Goal: Use online tool/utility: Utilize a website feature to perform a specific function

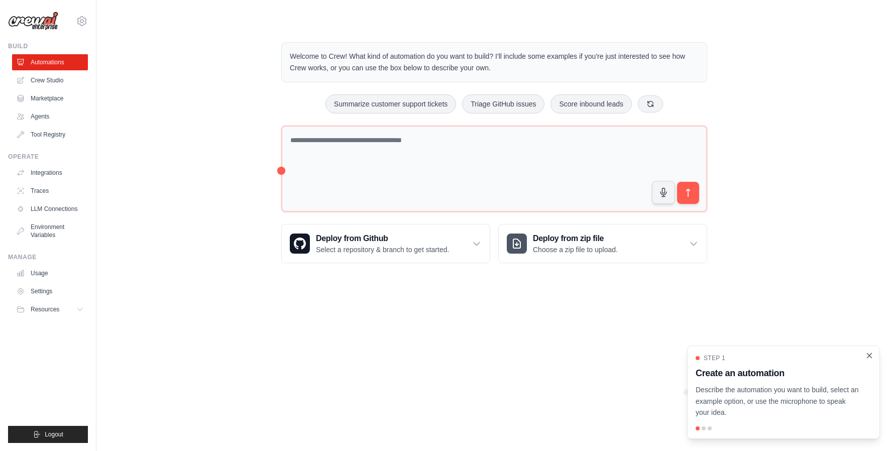
click at [869, 355] on icon "Close walkthrough" at bounding box center [870, 355] width 5 height 5
click at [153, 213] on div "Welcome to Crew! What kind of automation do you want to build? I'll include som…" at bounding box center [495, 152] width 764 height 253
click at [130, 188] on div "Welcome to Crew! What kind of automation do you want to build? I'll include som…" at bounding box center [495, 152] width 764 height 253
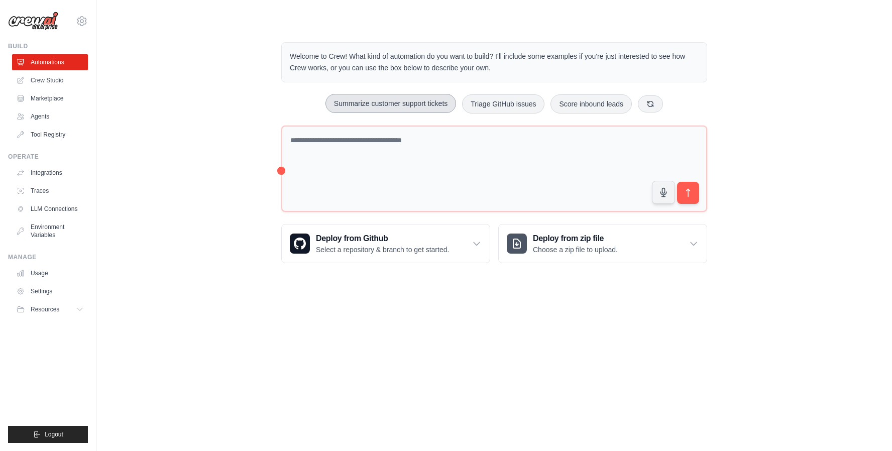
click at [376, 107] on button "Summarize customer support tickets" at bounding box center [391, 103] width 131 height 19
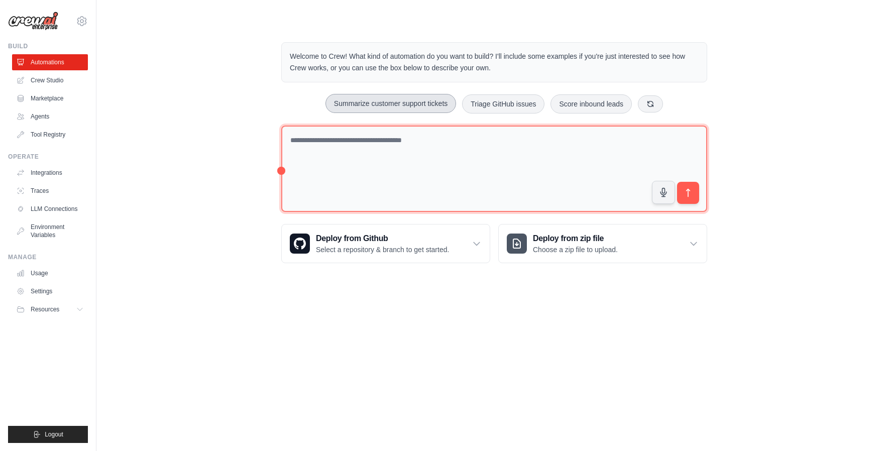
type textarea "**********"
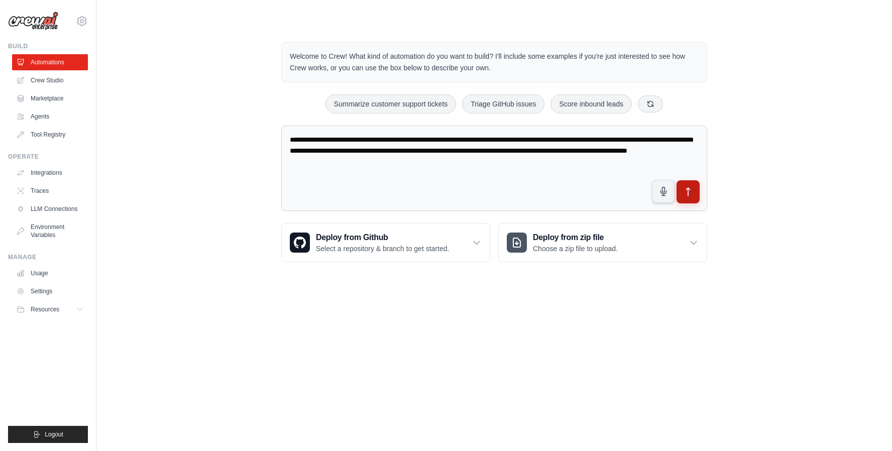
click at [683, 188] on icon "submit" at bounding box center [688, 192] width 11 height 11
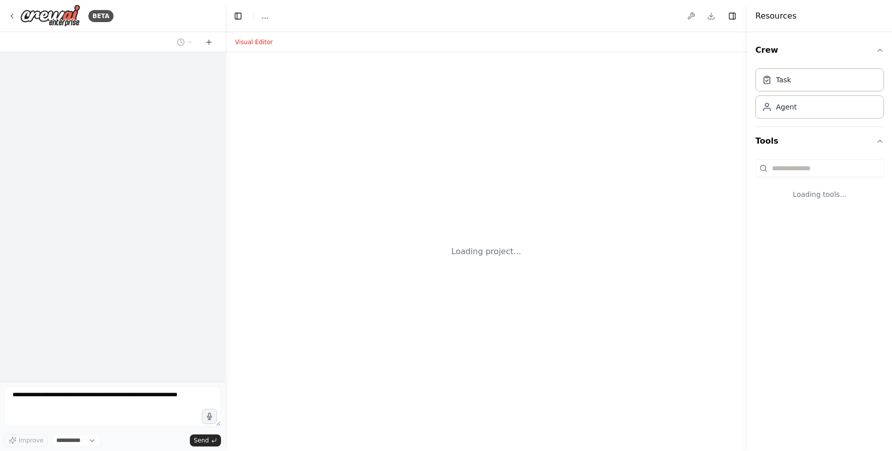
select select "****"
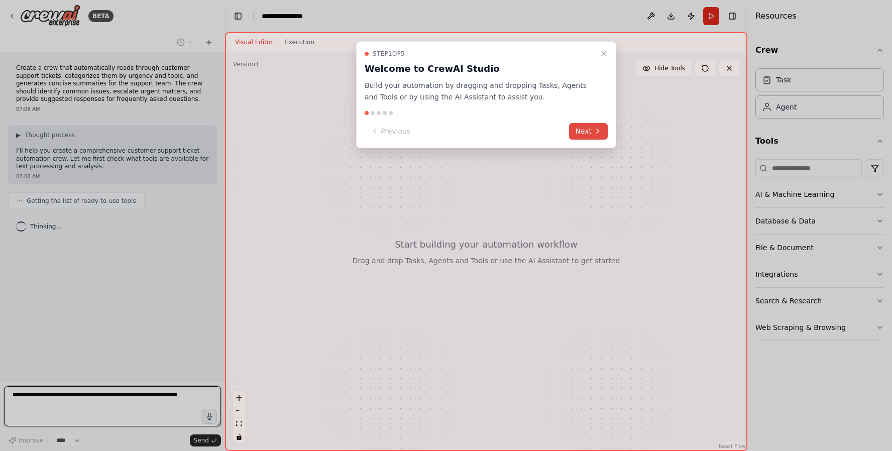
click at [595, 131] on icon at bounding box center [598, 131] width 8 height 8
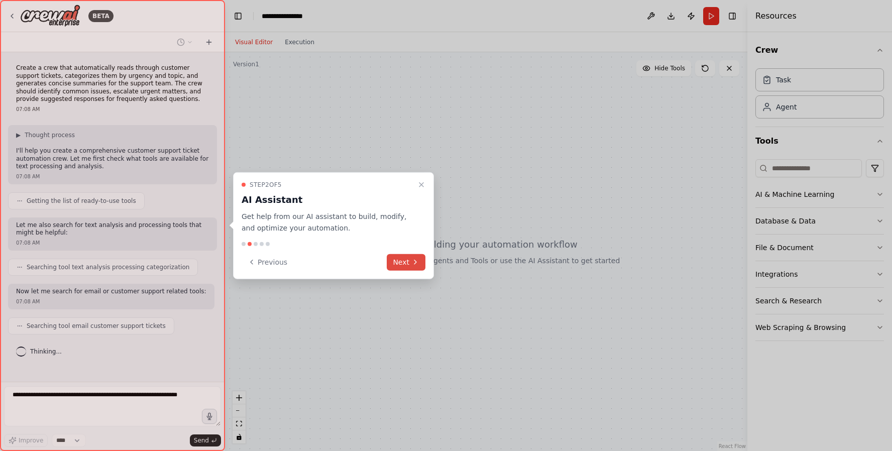
click at [410, 262] on button "Next" at bounding box center [406, 262] width 39 height 17
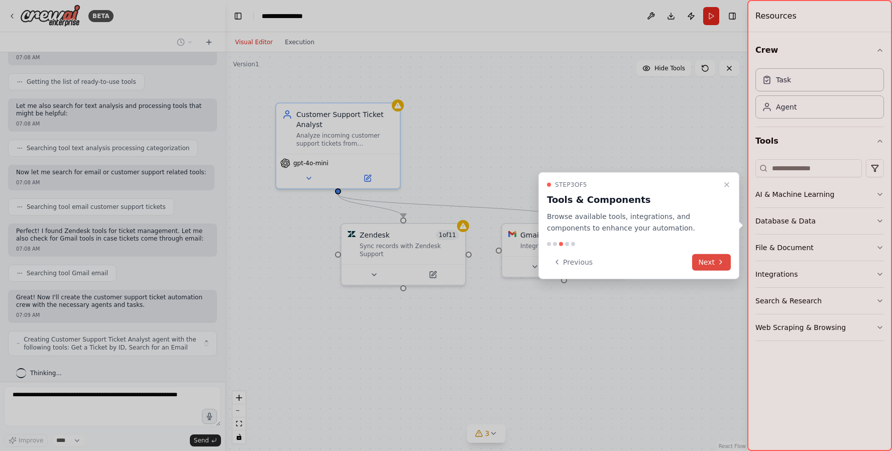
scroll to position [127, 0]
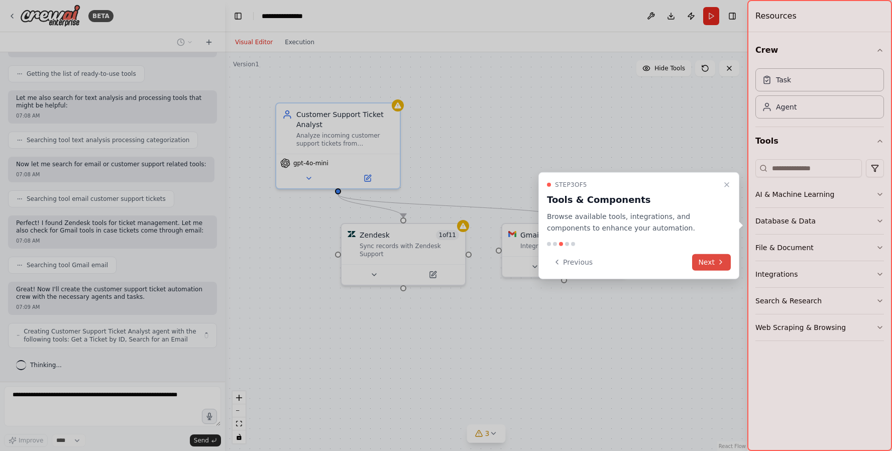
click at [721, 262] on icon at bounding box center [721, 262] width 2 height 4
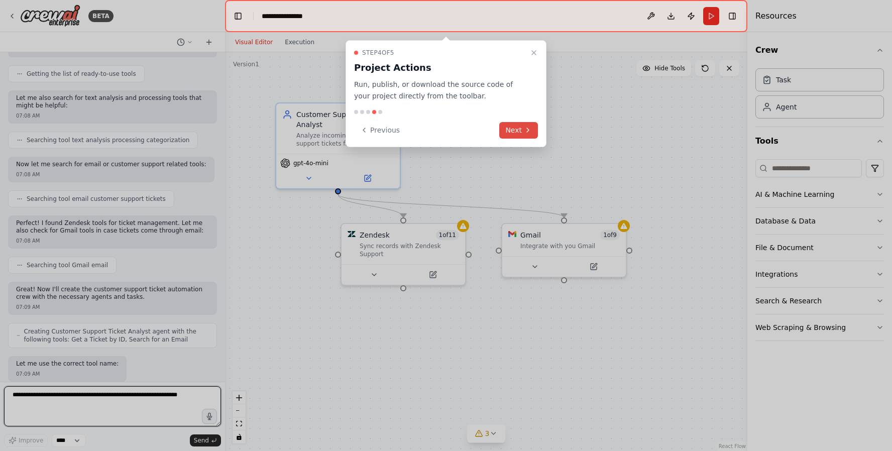
scroll to position [134, 0]
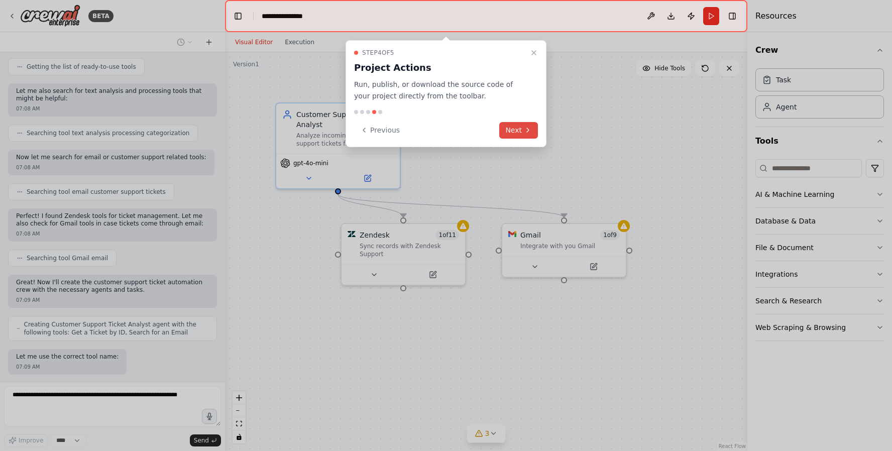
click at [523, 134] on button "Next" at bounding box center [518, 130] width 39 height 17
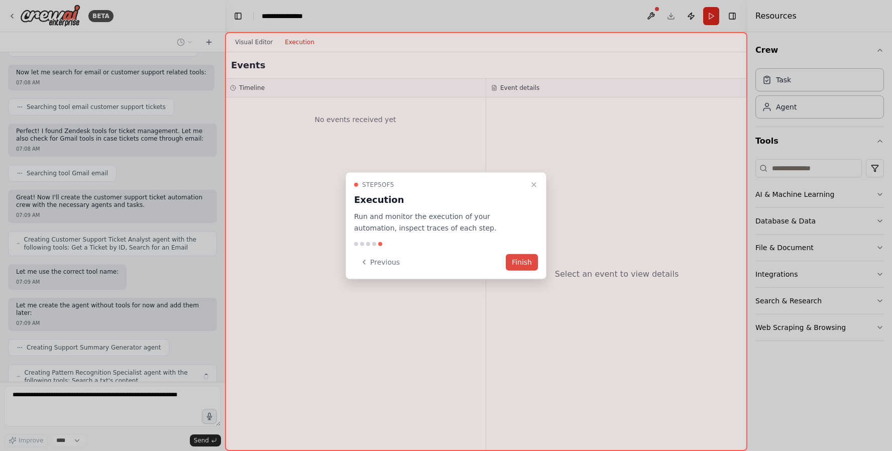
scroll to position [252, 0]
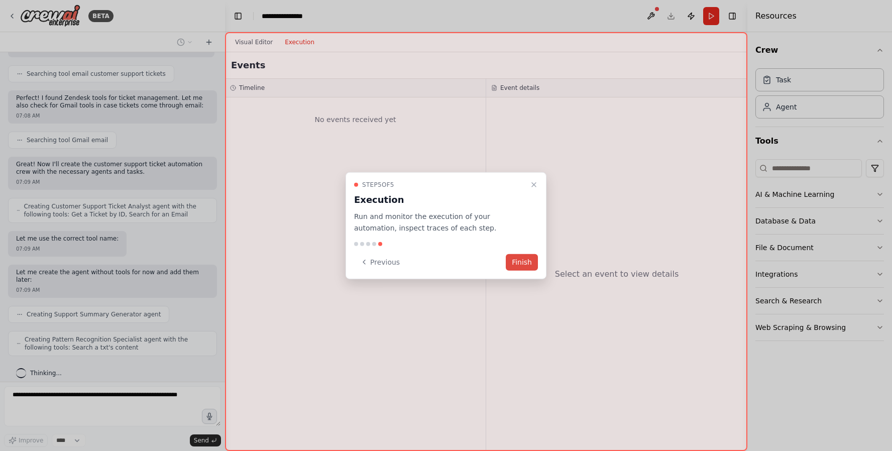
click at [524, 264] on button "Finish" at bounding box center [522, 262] width 32 height 17
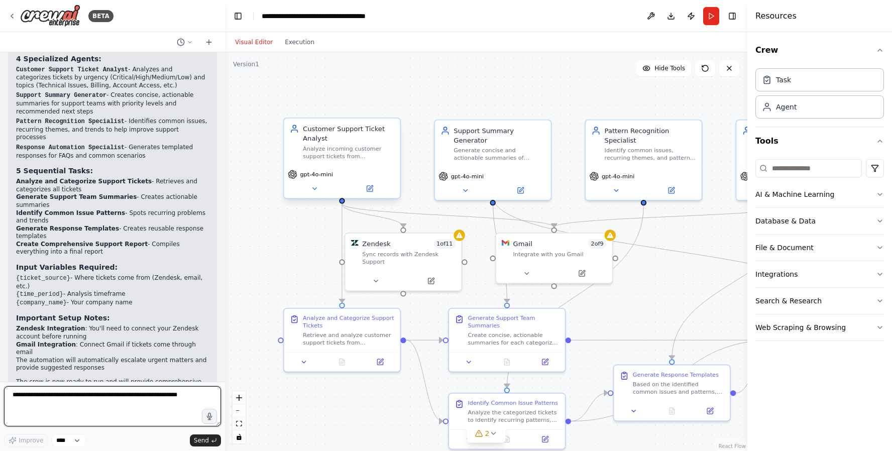
scroll to position [1279, 0]
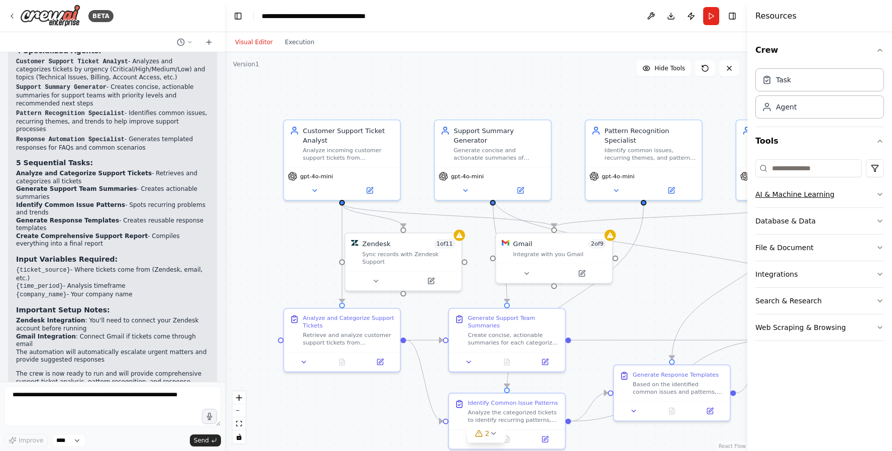
click at [882, 192] on icon "button" at bounding box center [880, 194] width 8 height 8
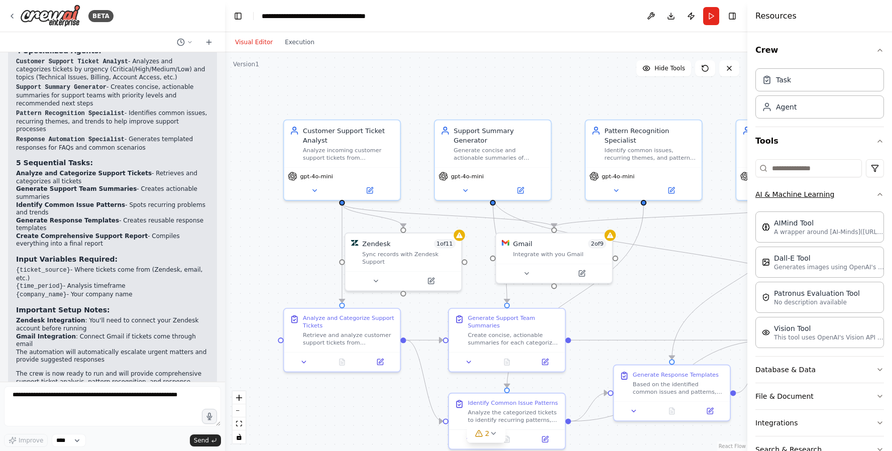
click at [882, 192] on icon "button" at bounding box center [880, 194] width 8 height 8
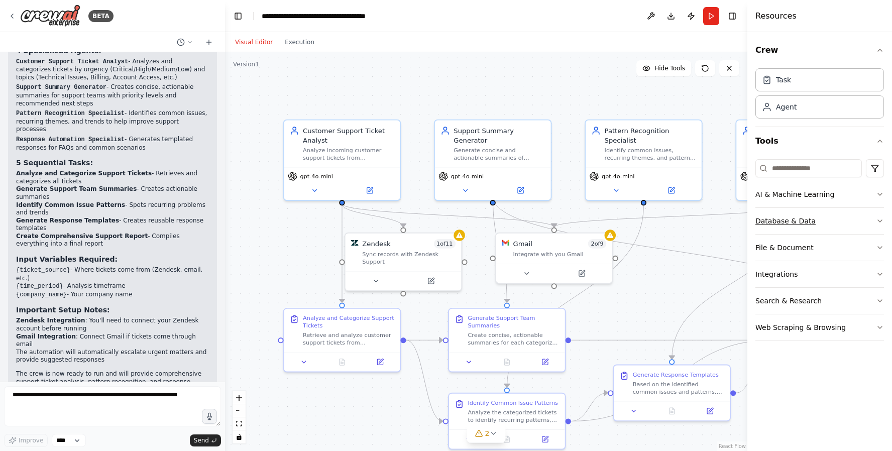
click at [878, 220] on icon "button" at bounding box center [880, 221] width 4 height 2
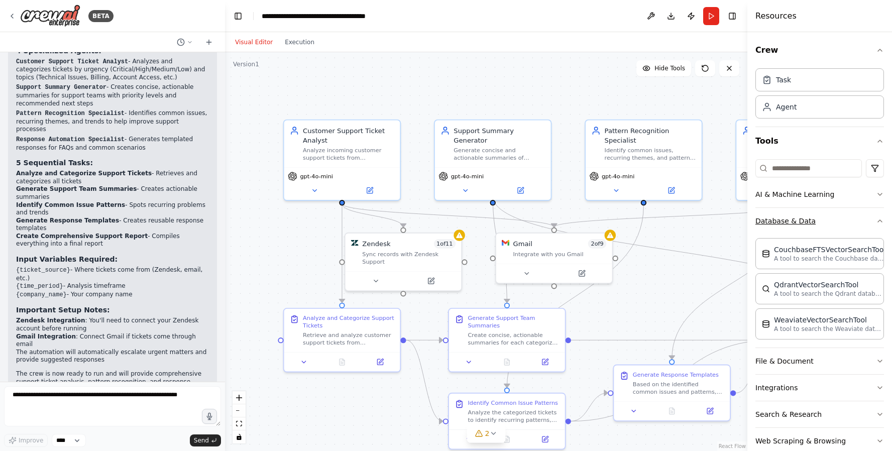
click at [878, 220] on icon "button" at bounding box center [880, 221] width 8 height 8
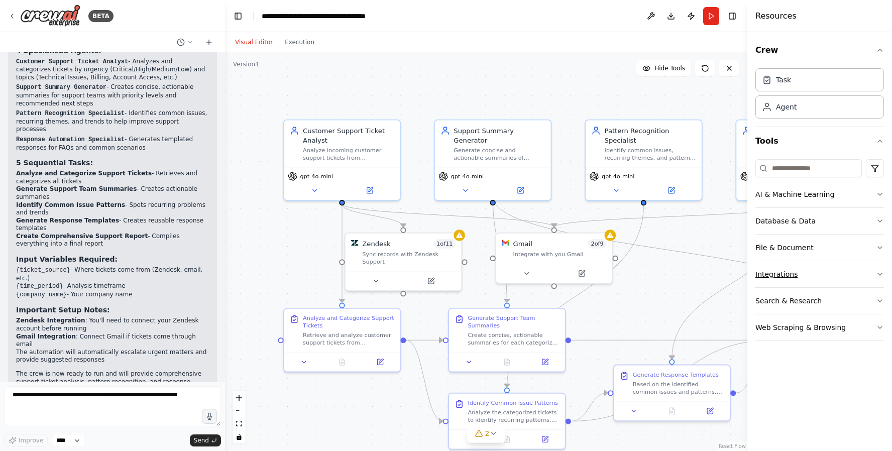
click at [882, 275] on icon "button" at bounding box center [880, 274] width 8 height 8
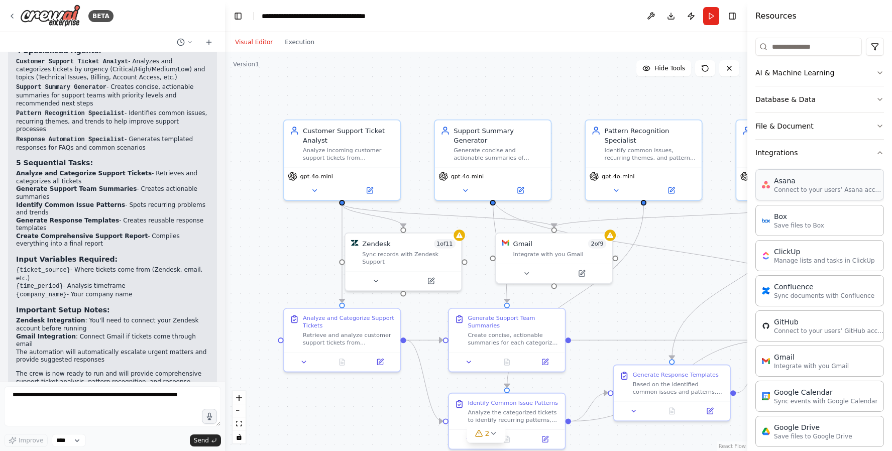
scroll to position [43, 0]
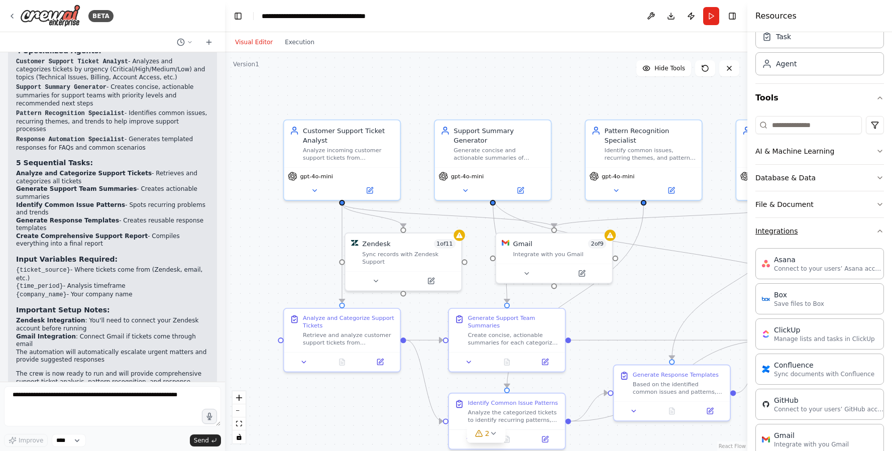
click at [870, 232] on button "Integrations" at bounding box center [820, 231] width 129 height 26
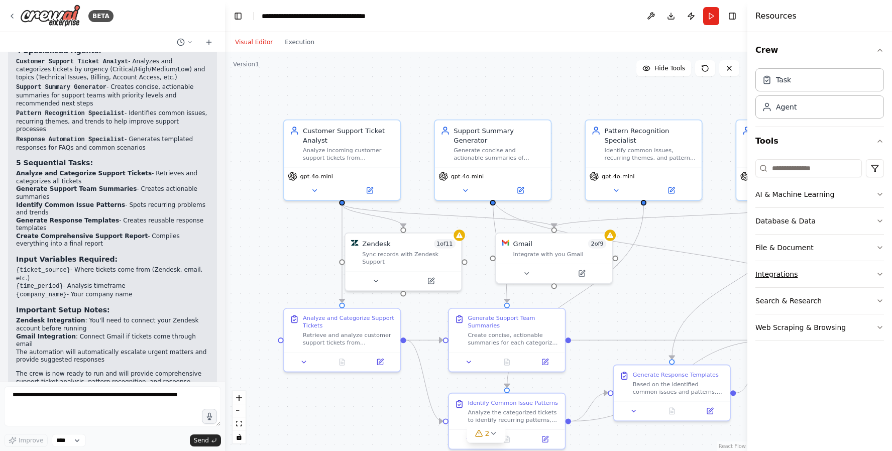
scroll to position [0, 0]
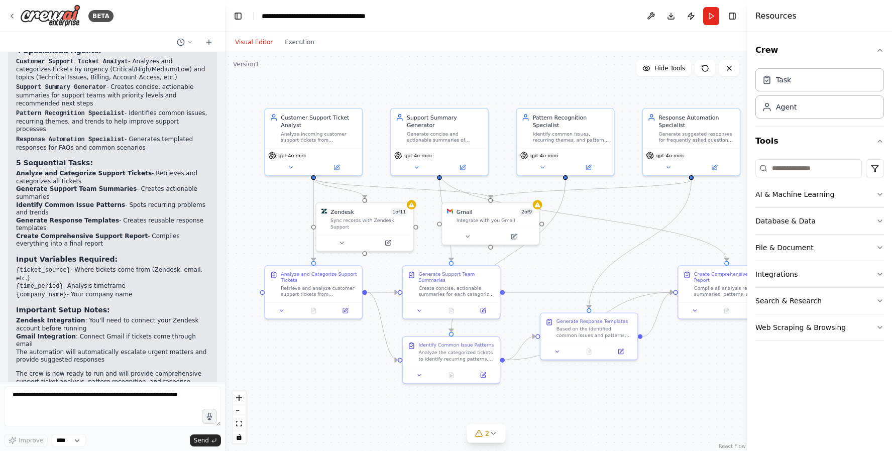
drag, startPoint x: 253, startPoint y: 222, endPoint x: 236, endPoint y: 182, distance: 43.0
click at [236, 182] on div ".deletable-edge-delete-btn { width: 20px; height: 20px; border: 0px solid #ffff…" at bounding box center [486, 251] width 522 height 399
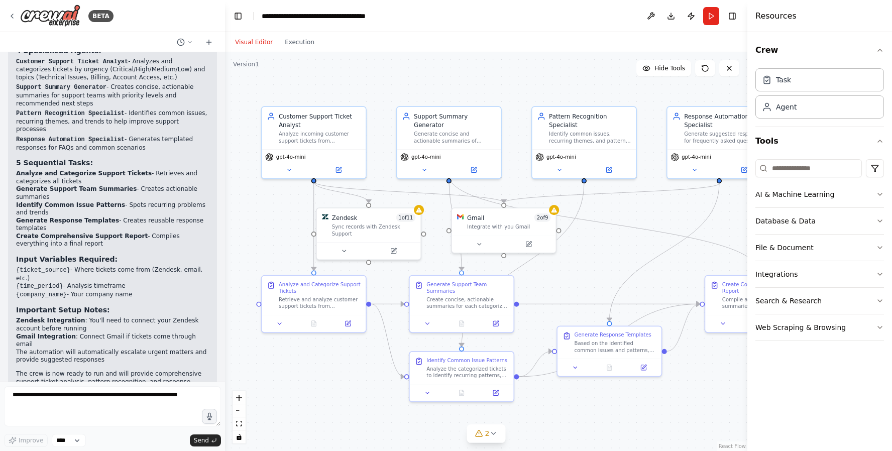
drag, startPoint x: 347, startPoint y: 390, endPoint x: 345, endPoint y: 410, distance: 19.7
click at [345, 410] on div ".deletable-edge-delete-btn { width: 20px; height: 20px; border: 0px solid #ffff…" at bounding box center [486, 251] width 522 height 399
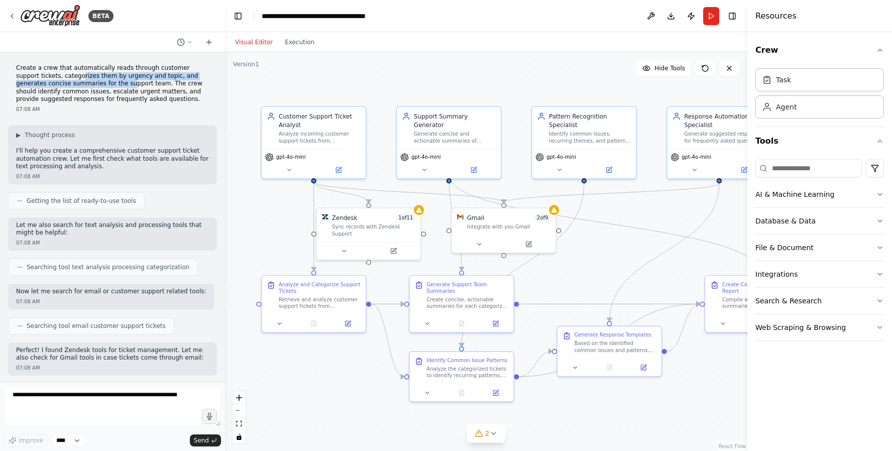
drag, startPoint x: 58, startPoint y: 79, endPoint x: 98, endPoint y: 84, distance: 40.5
click at [98, 84] on p "Create a crew that automatically reads through customer support tickets, catego…" at bounding box center [112, 83] width 193 height 39
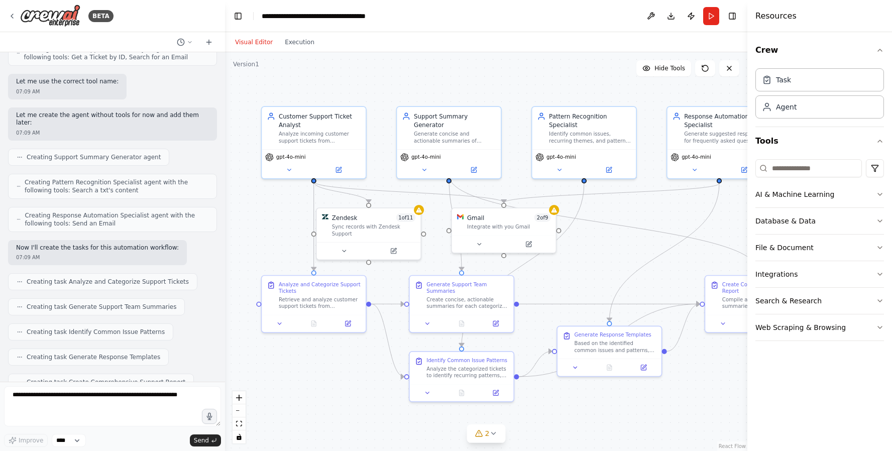
scroll to position [411, 0]
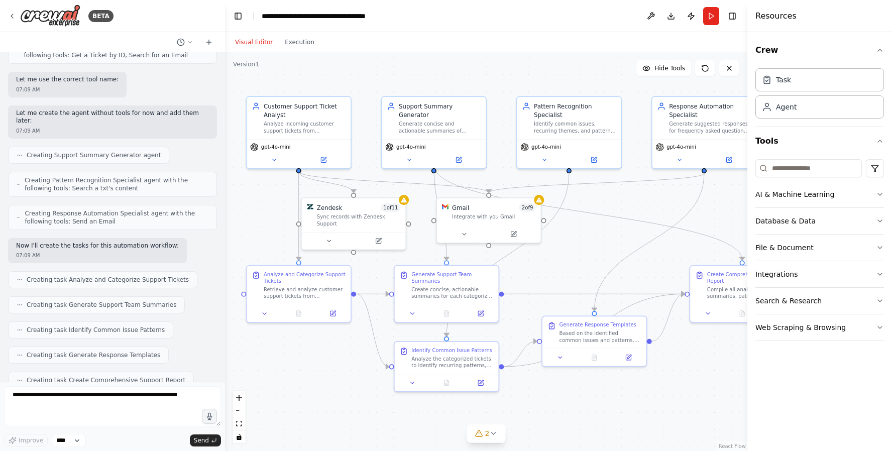
drag, startPoint x: 634, startPoint y: 238, endPoint x: 619, endPoint y: 228, distance: 18.1
click at [619, 228] on div ".deletable-edge-delete-btn { width: 20px; height: 20px; border: 0px solid #ffff…" at bounding box center [486, 251] width 522 height 399
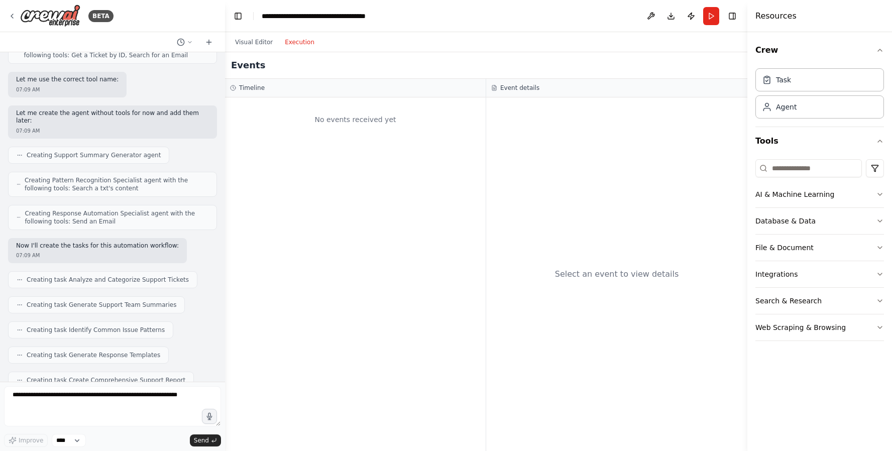
click at [300, 47] on button "Execution" at bounding box center [300, 42] width 42 height 12
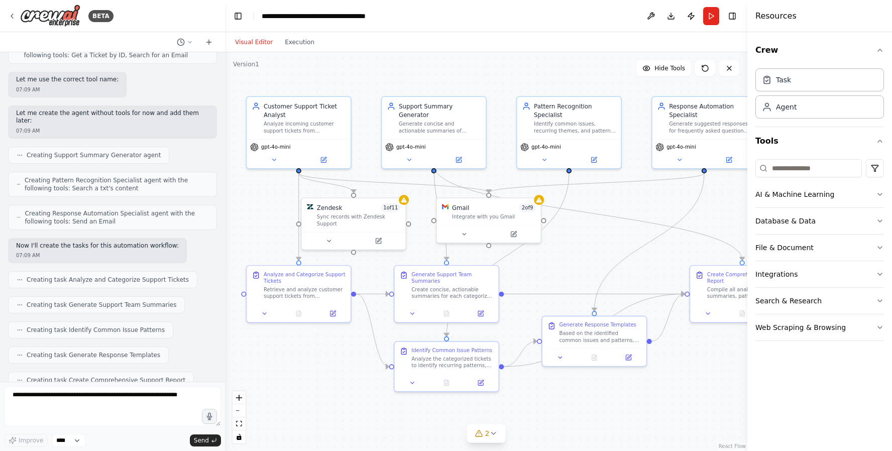
click at [253, 44] on button "Visual Editor" at bounding box center [254, 42] width 50 height 12
click at [292, 372] on div ".deletable-edge-delete-btn { width: 20px; height: 20px; border: 0px solid #ffff…" at bounding box center [486, 251] width 522 height 399
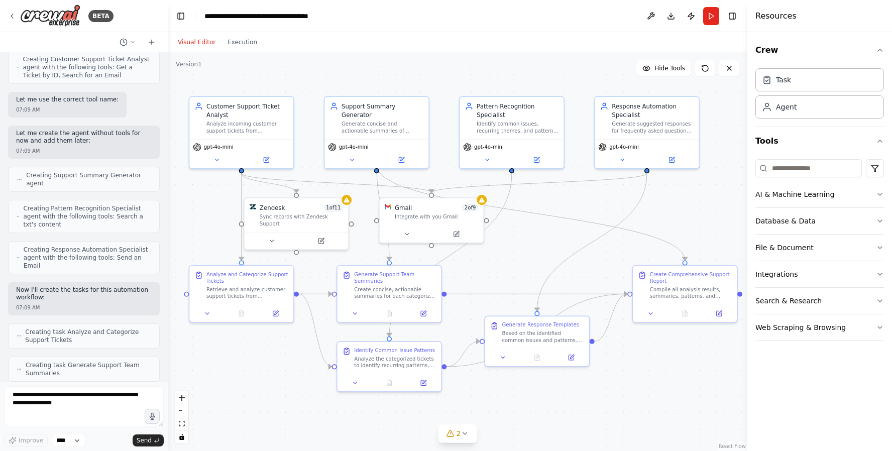
scroll to position [478, 0]
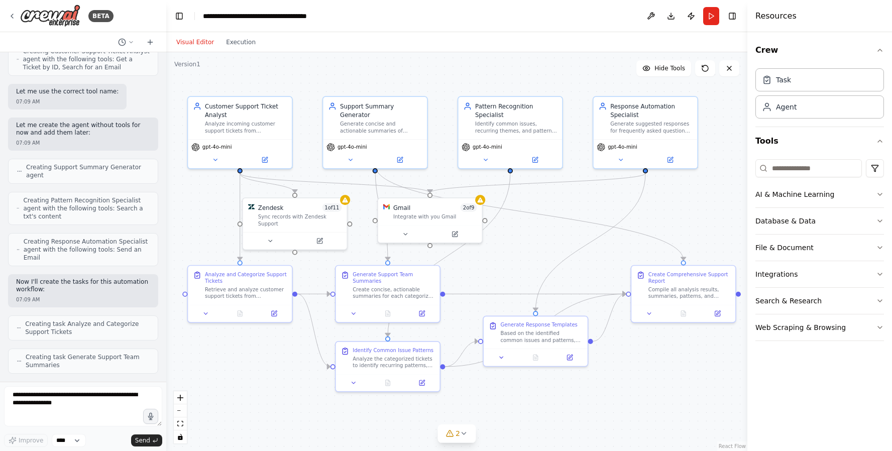
drag, startPoint x: 224, startPoint y: 347, endPoint x: 167, endPoint y: 350, distance: 57.3
click at [166, 350] on div "BETA Create a crew that automatically reads through customer support tickets, c…" at bounding box center [446, 225] width 892 height 451
click at [254, 120] on div "Analyze incoming customer support tickets from {ticket_source} and categorize t…" at bounding box center [246, 126] width 82 height 14
click at [264, 158] on icon at bounding box center [266, 157] width 4 height 4
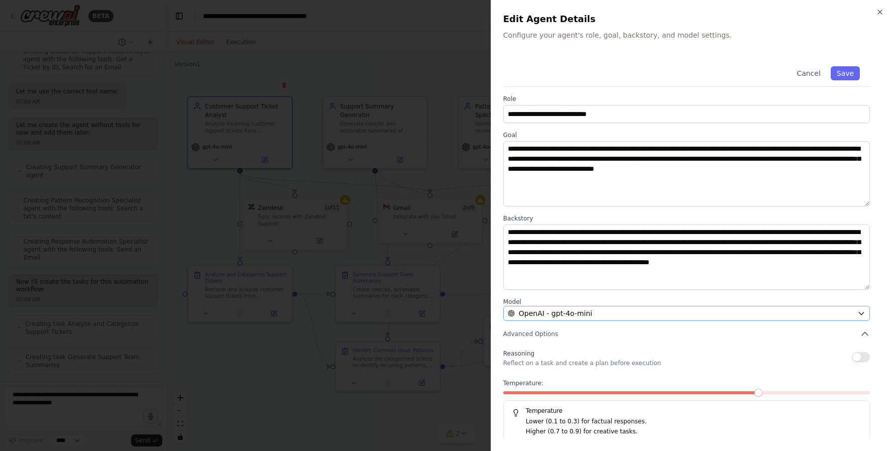
scroll to position [4, 0]
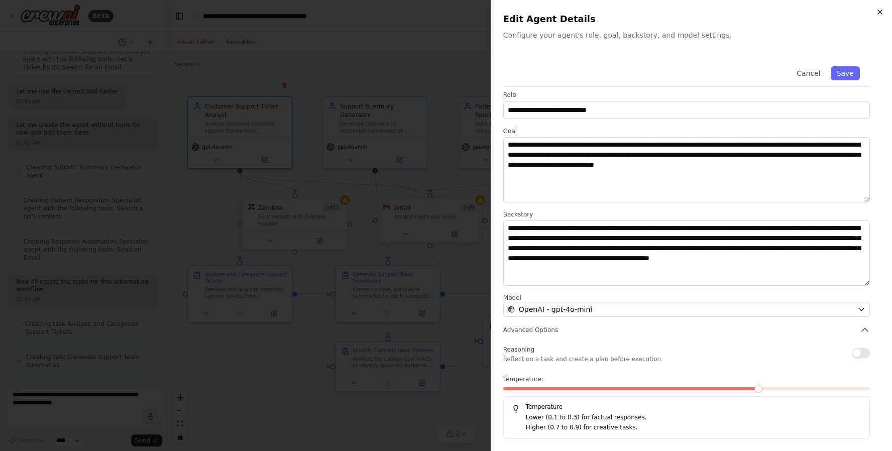
click at [878, 11] on icon "button" at bounding box center [880, 12] width 8 height 8
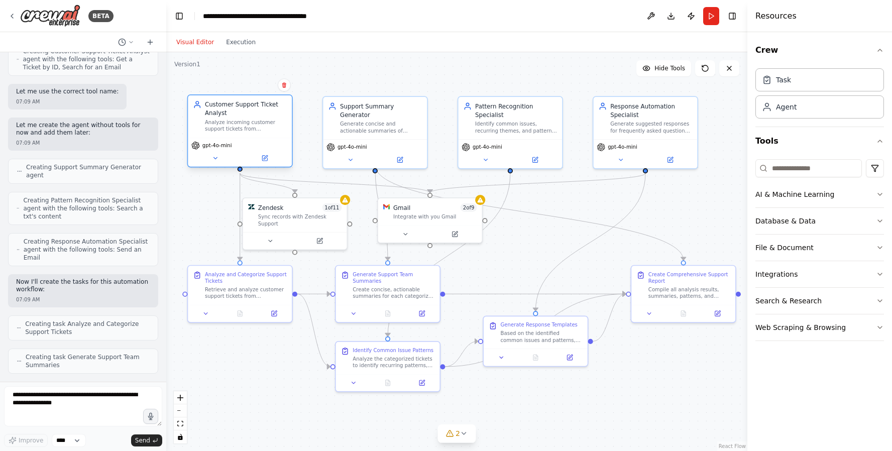
click at [241, 129] on div "Analyze incoming customer support tickets from {ticket_source} and categorize t…" at bounding box center [246, 126] width 82 height 14
click at [267, 160] on icon at bounding box center [264, 158] width 5 height 5
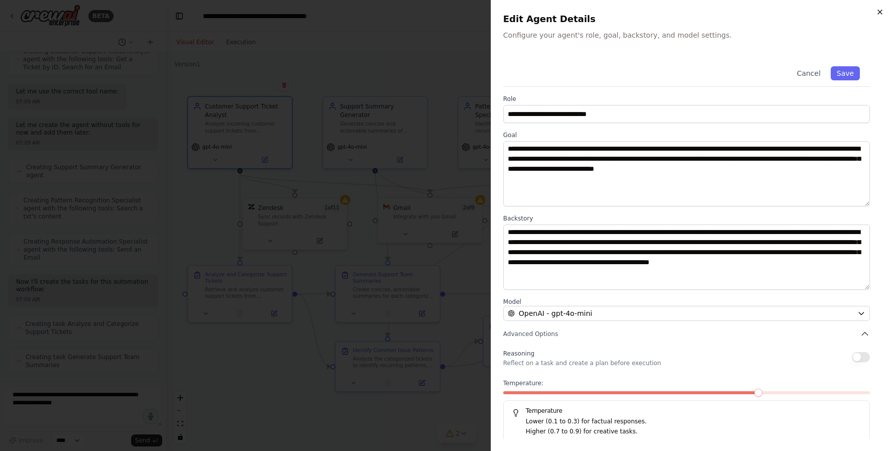
click at [881, 13] on icon "button" at bounding box center [880, 12] width 4 height 4
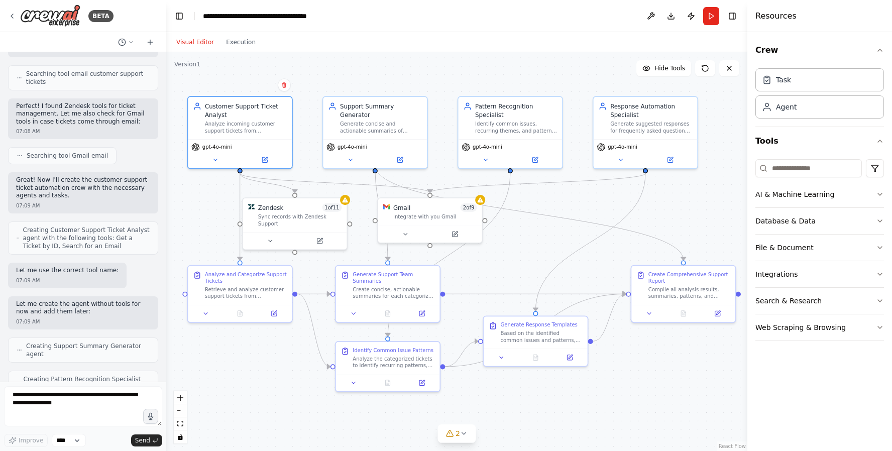
scroll to position [1548, 0]
